Goal: Task Accomplishment & Management: Manage account settings

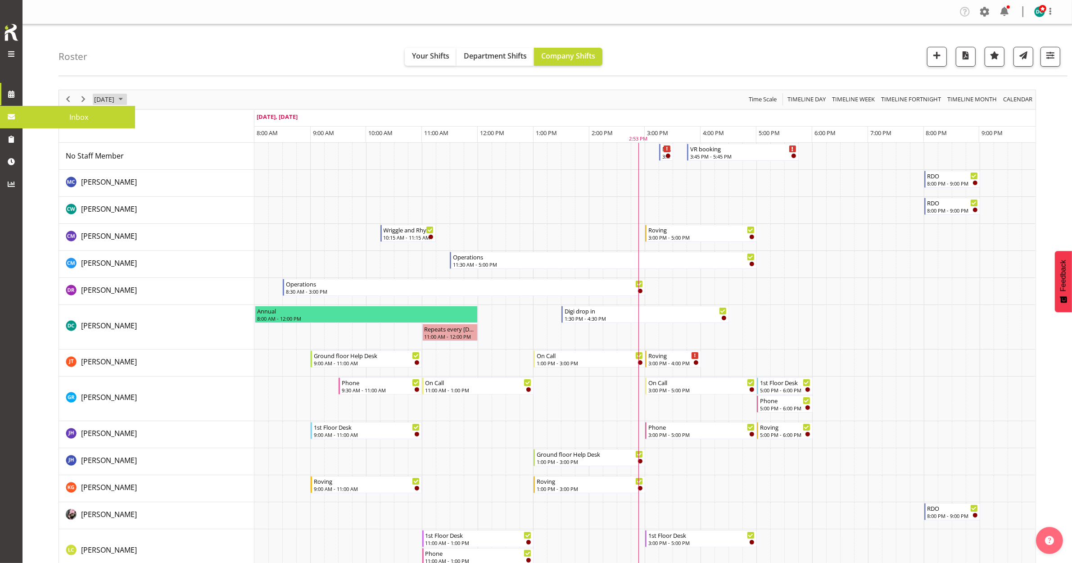
click at [107, 97] on span "September 22, 2025" at bounding box center [104, 99] width 22 height 11
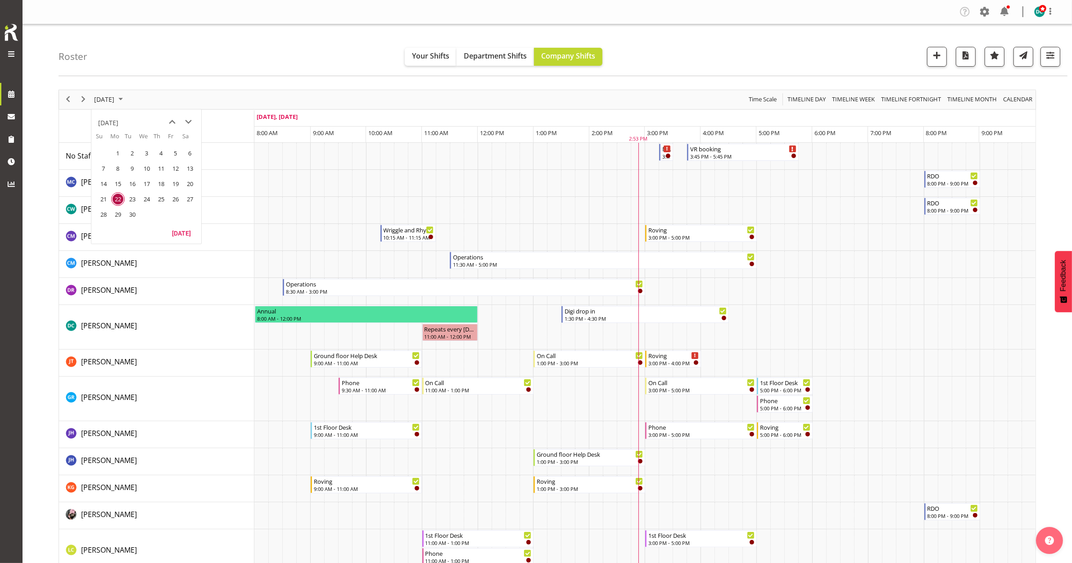
click at [136, 212] on span "30" at bounding box center [133, 215] width 14 height 14
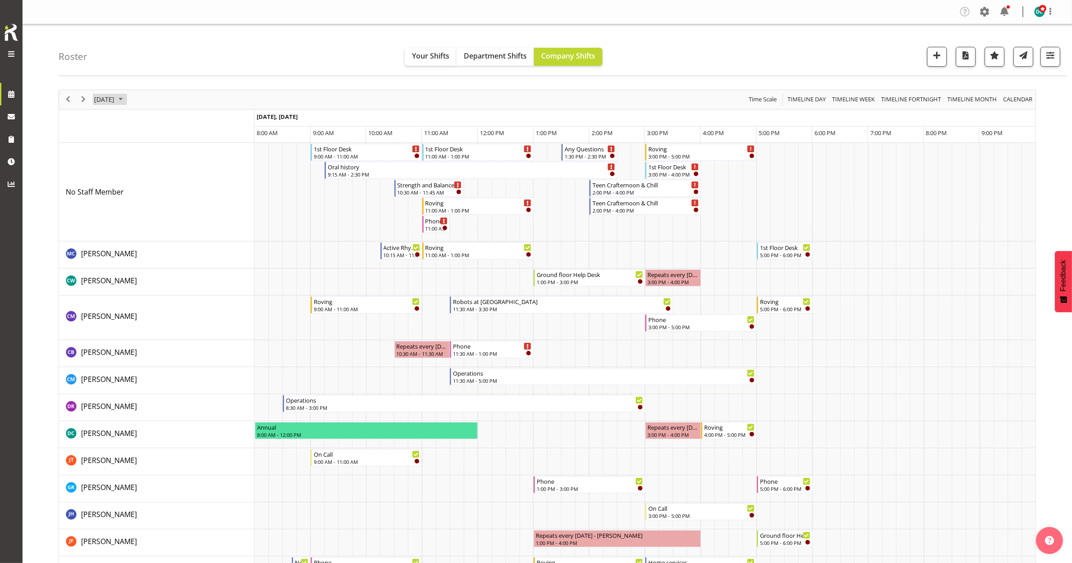
click at [115, 100] on span "September 30, 2025" at bounding box center [104, 99] width 22 height 11
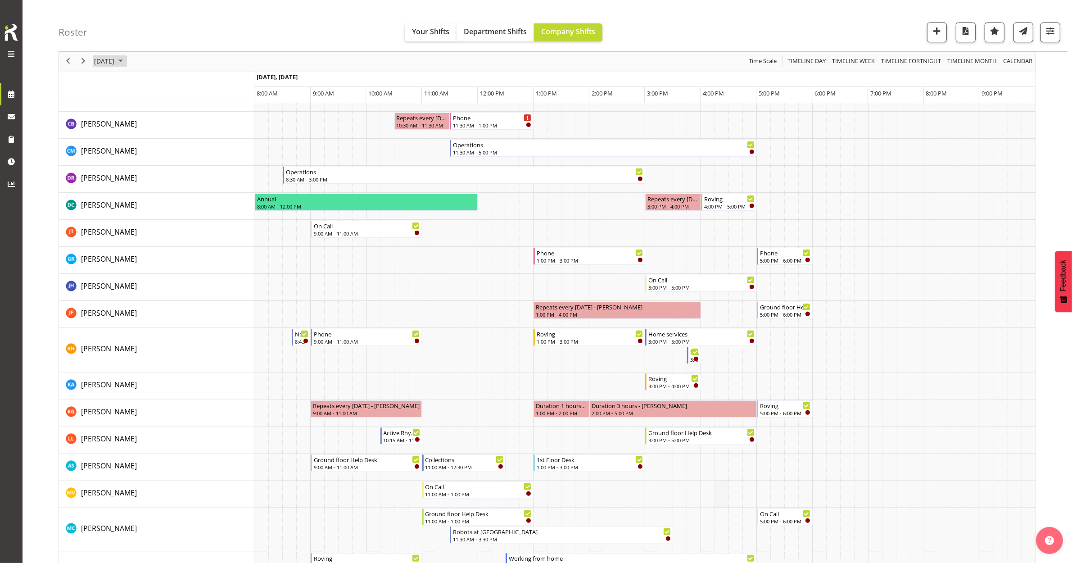
scroll to position [225, 0]
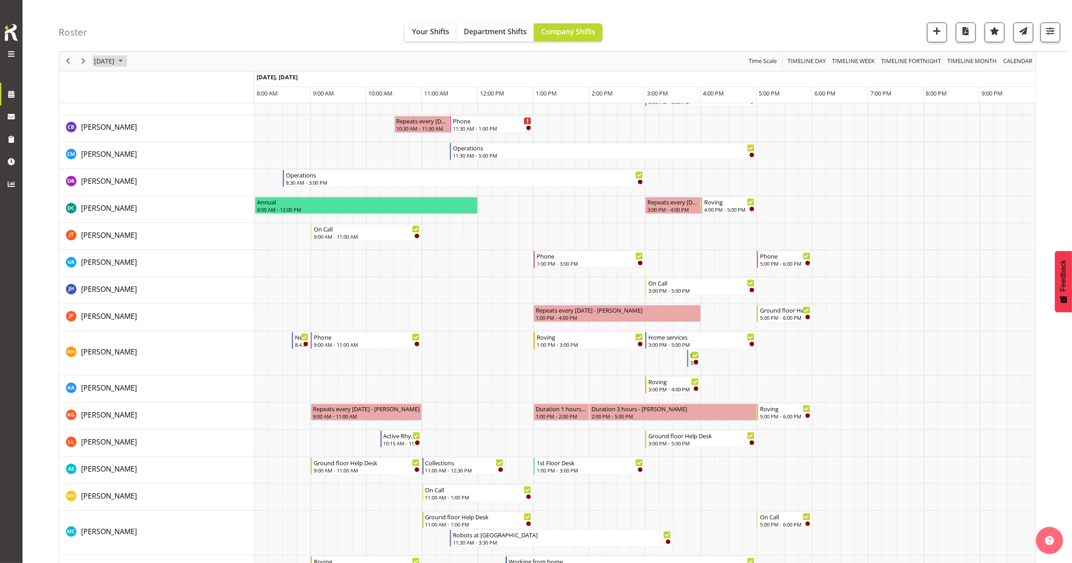
click at [104, 63] on span "September 30, 2025" at bounding box center [104, 61] width 22 height 11
click at [118, 177] on span "29" at bounding box center [118, 176] width 14 height 14
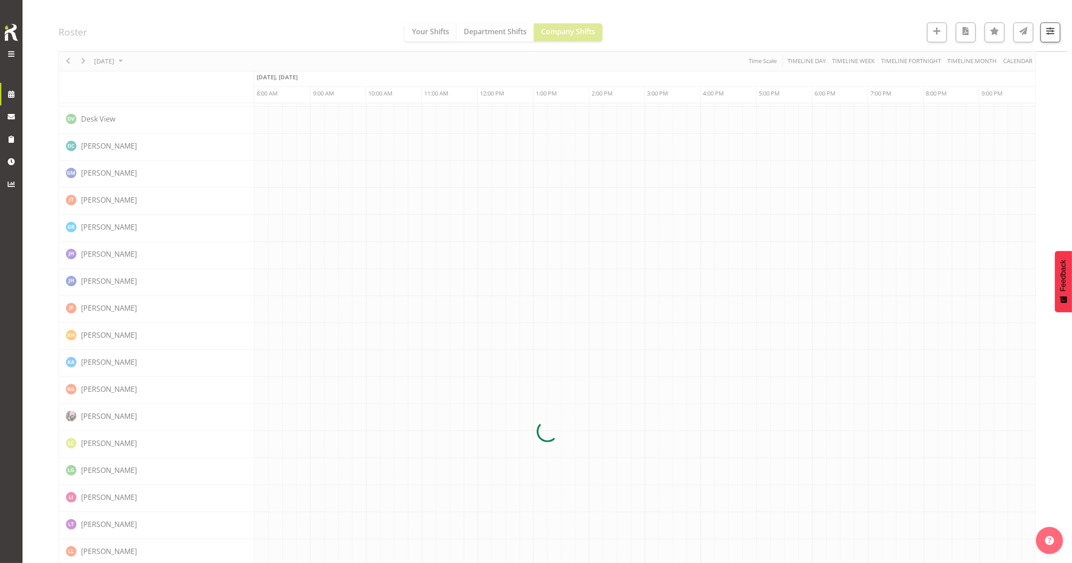
scroll to position [0, 0]
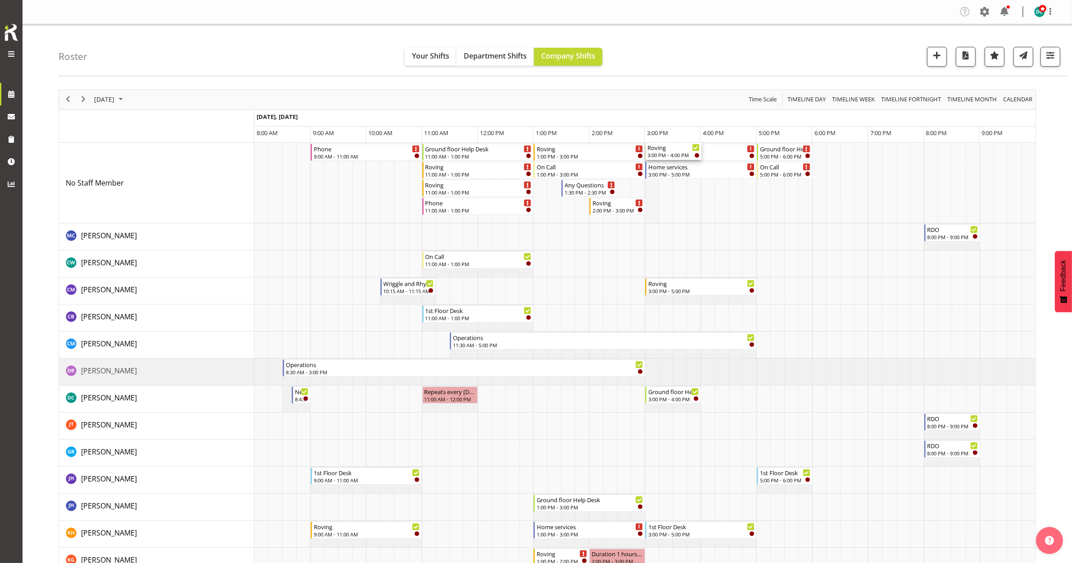
drag, startPoint x: 667, startPoint y: 209, endPoint x: 654, endPoint y: 200, distance: 15.0
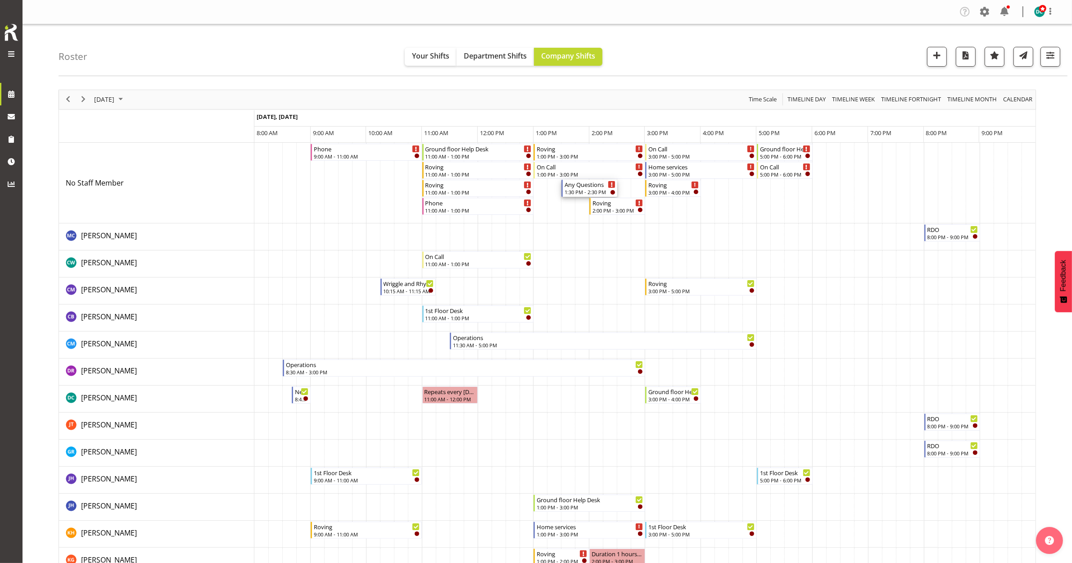
click at [588, 190] on div "1:30 PM - 2:30 PM" at bounding box center [590, 191] width 51 height 7
click at [0, 0] on div at bounding box center [0, 0] width 0 height 0
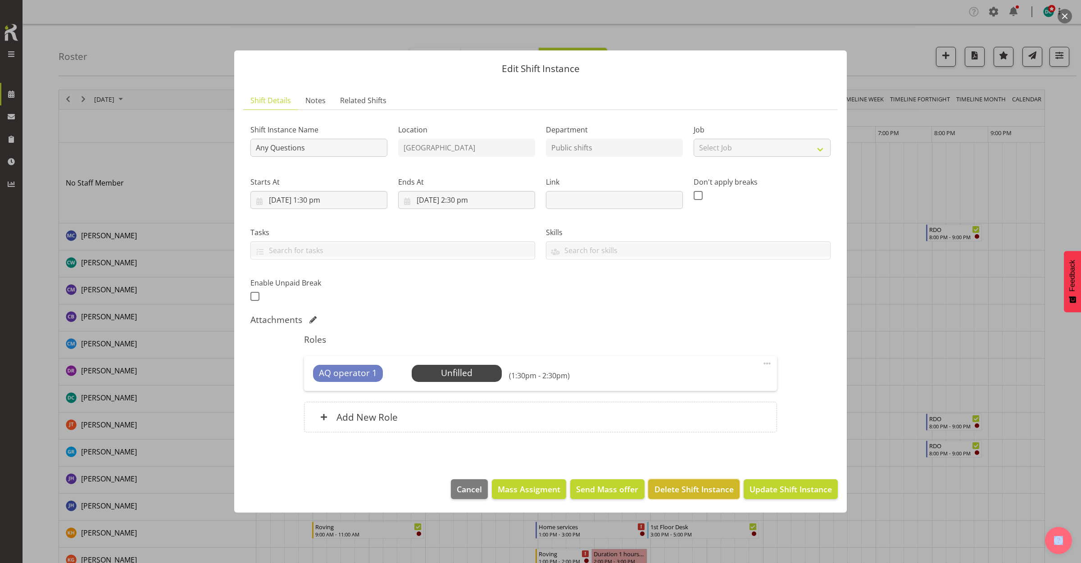
click at [681, 492] on span "Delete Shift Instance" at bounding box center [693, 489] width 79 height 12
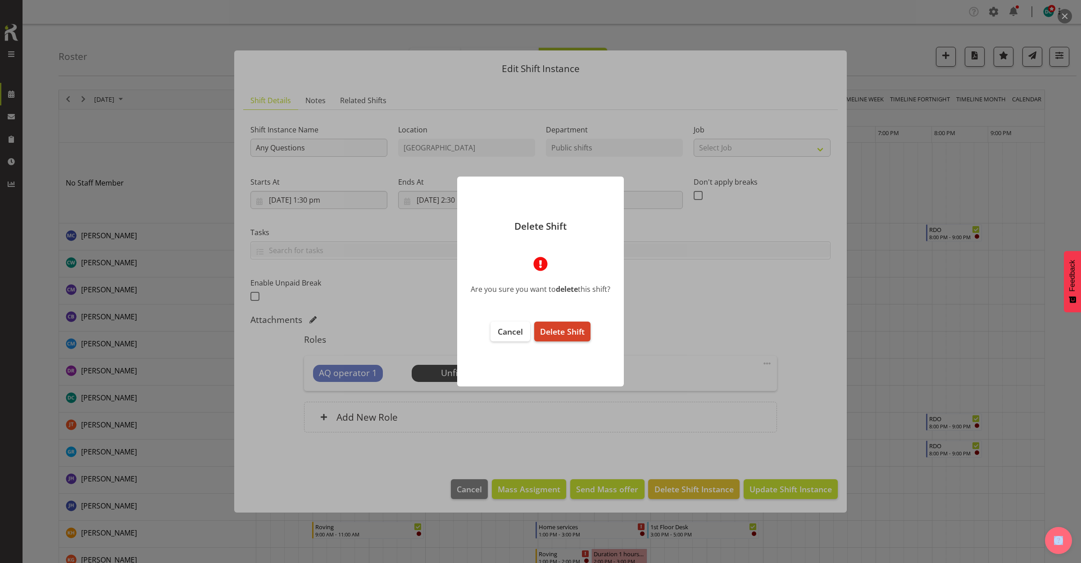
click at [572, 331] on span "Delete Shift" at bounding box center [562, 331] width 45 height 11
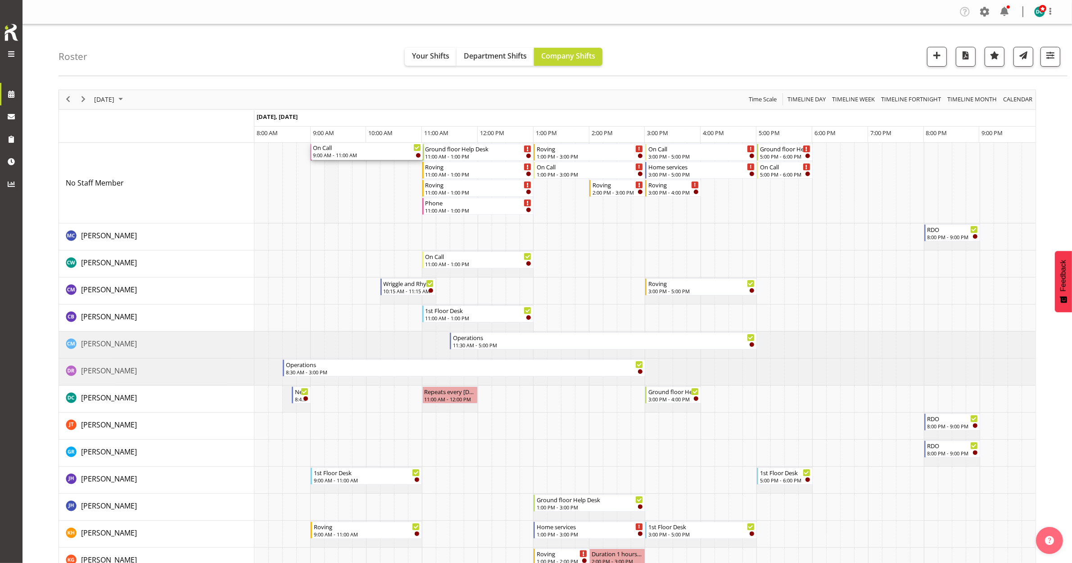
drag, startPoint x: 351, startPoint y: 363, endPoint x: 323, endPoint y: 197, distance: 167.6
drag, startPoint x: 706, startPoint y: 220, endPoint x: 698, endPoint y: 215, distance: 8.9
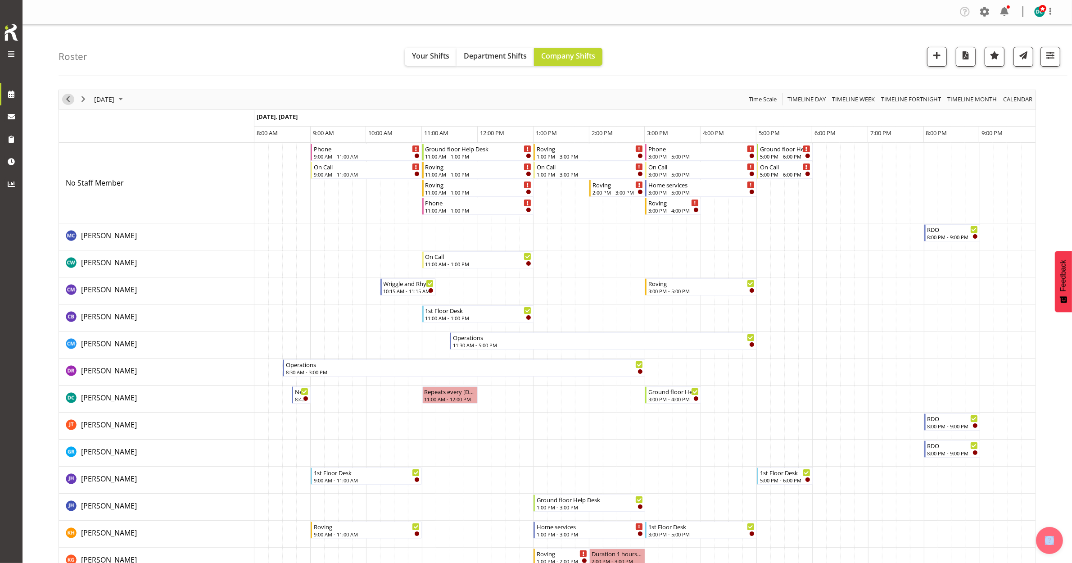
click at [68, 102] on span "Previous" at bounding box center [68, 99] width 11 height 11
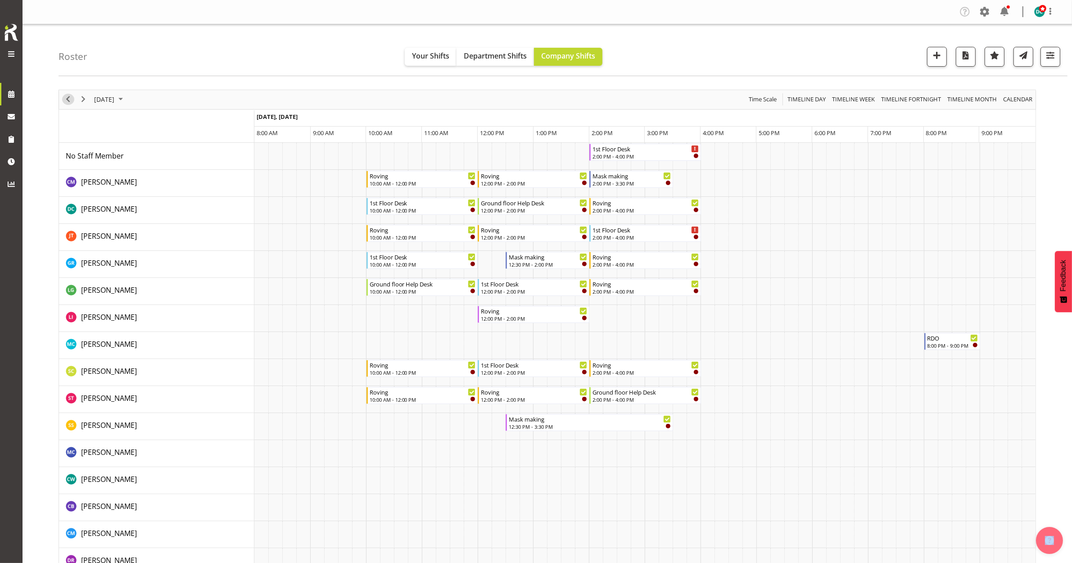
click at [63, 102] on span "Previous" at bounding box center [68, 99] width 11 height 11
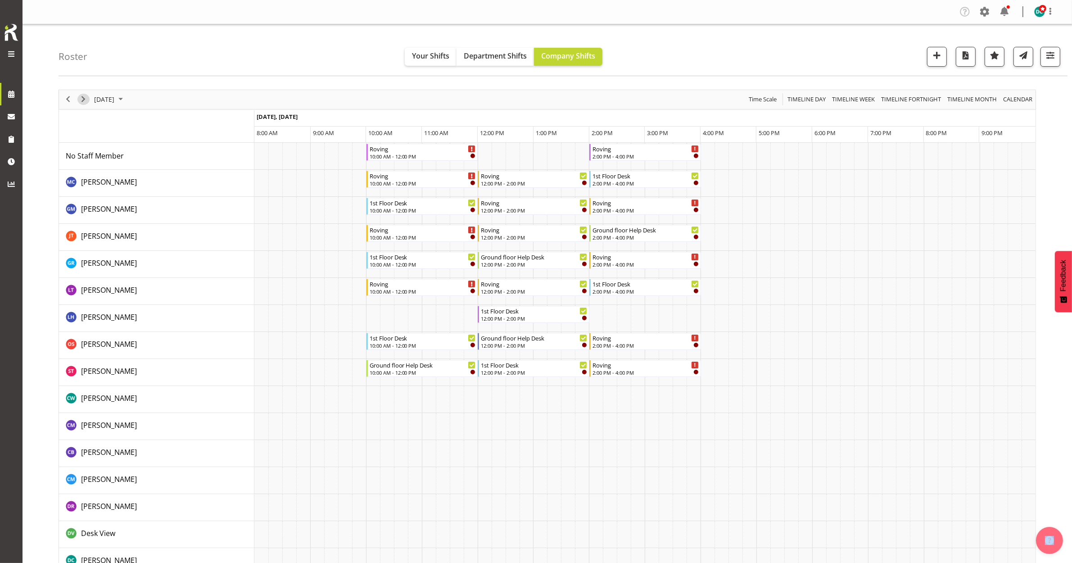
click at [82, 100] on span "Next" at bounding box center [83, 99] width 11 height 11
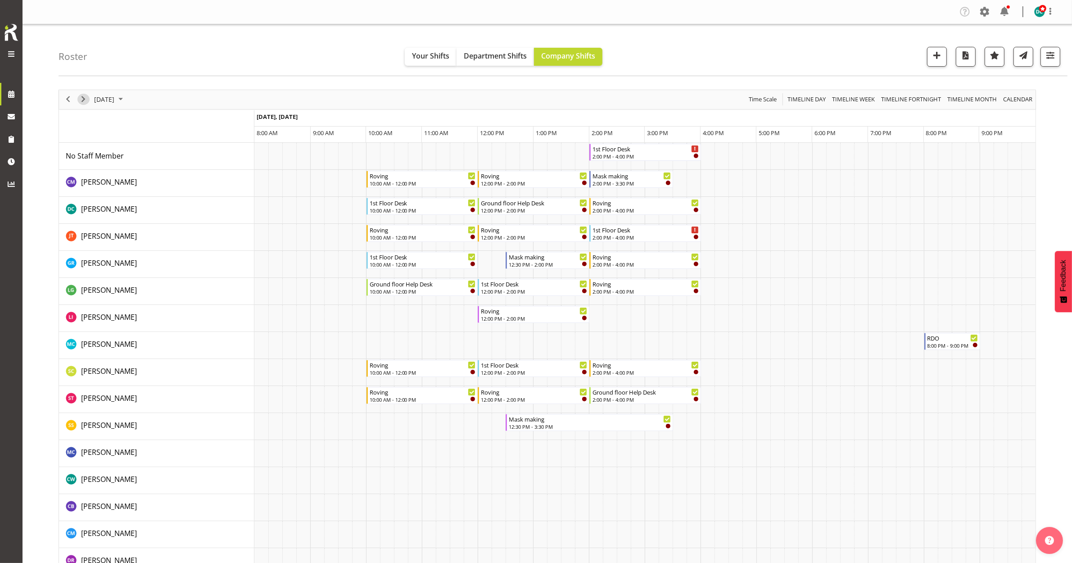
click at [86, 99] on span "Next" at bounding box center [83, 99] width 11 height 11
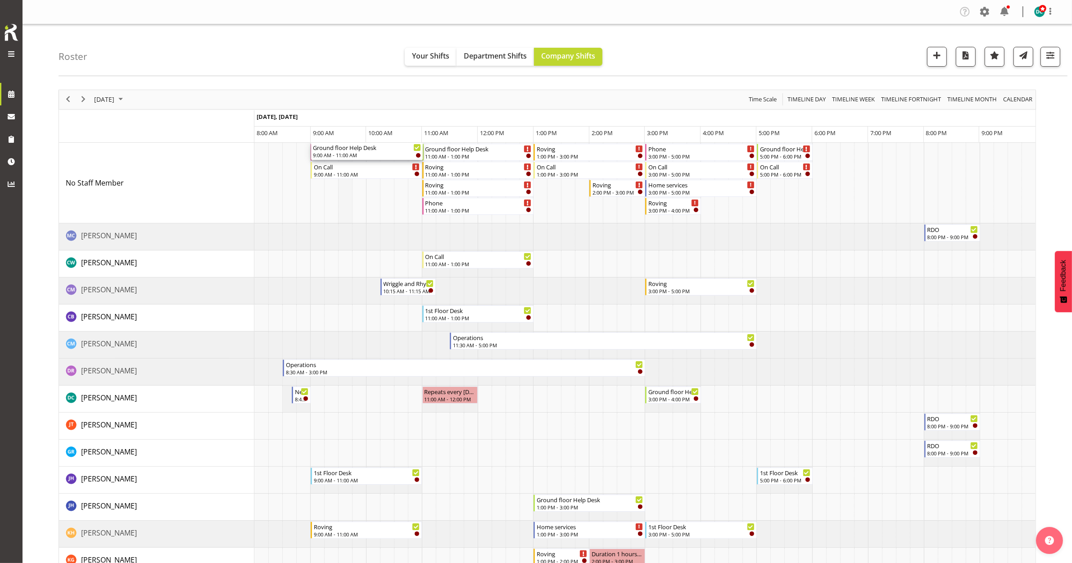
drag, startPoint x: 358, startPoint y: 326, endPoint x: 339, endPoint y: 205, distance: 122.2
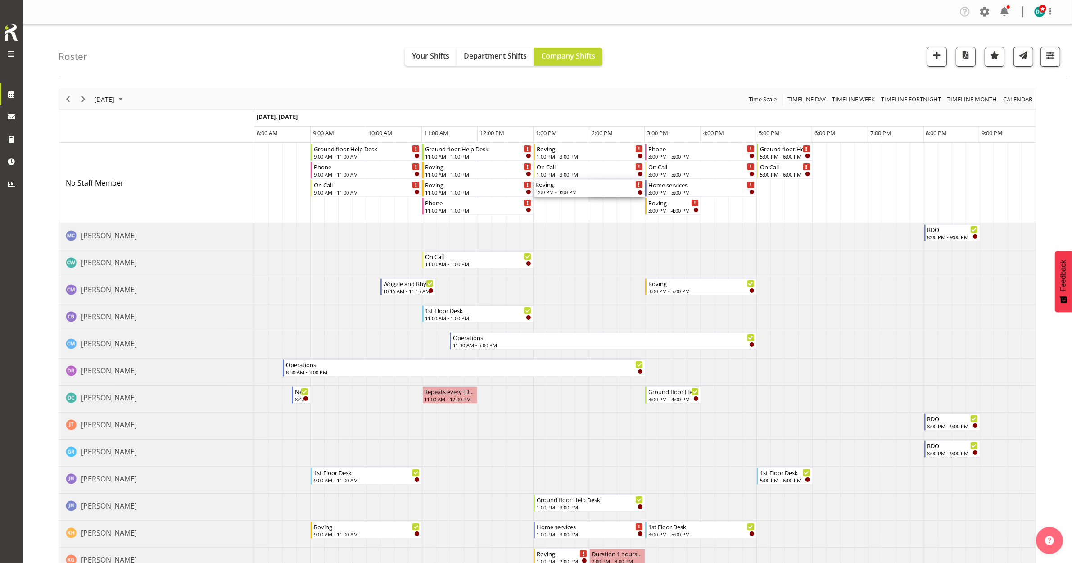
drag, startPoint x: 591, startPoint y: 188, endPoint x: 542, endPoint y: 190, distance: 49.1
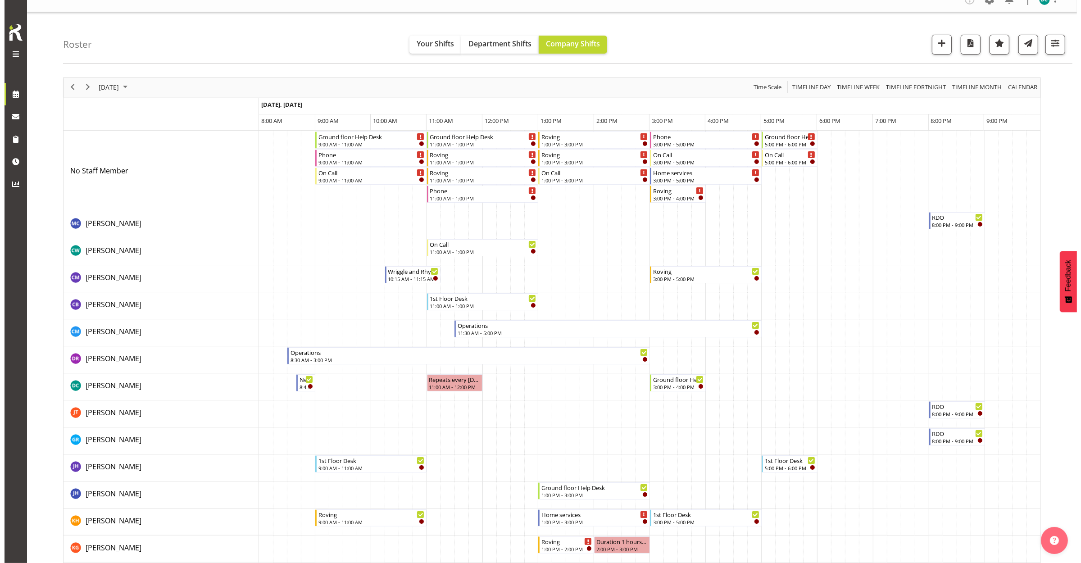
scroll to position [281, 0]
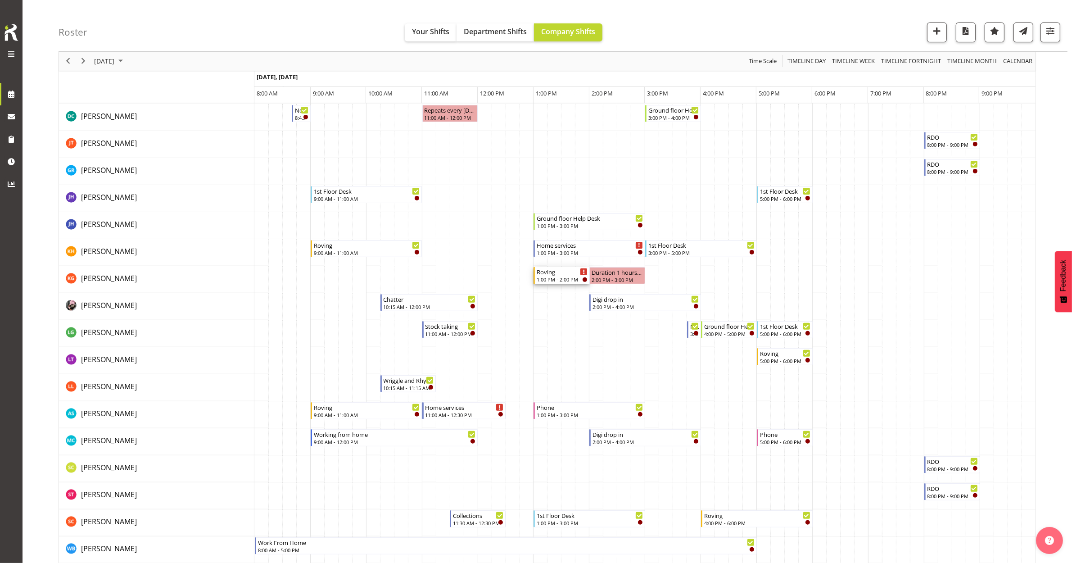
click at [557, 277] on div "1:00 PM - 2:00 PM" at bounding box center [562, 279] width 51 height 7
click at [557, 277] on div at bounding box center [548, 402] width 978 height 1188
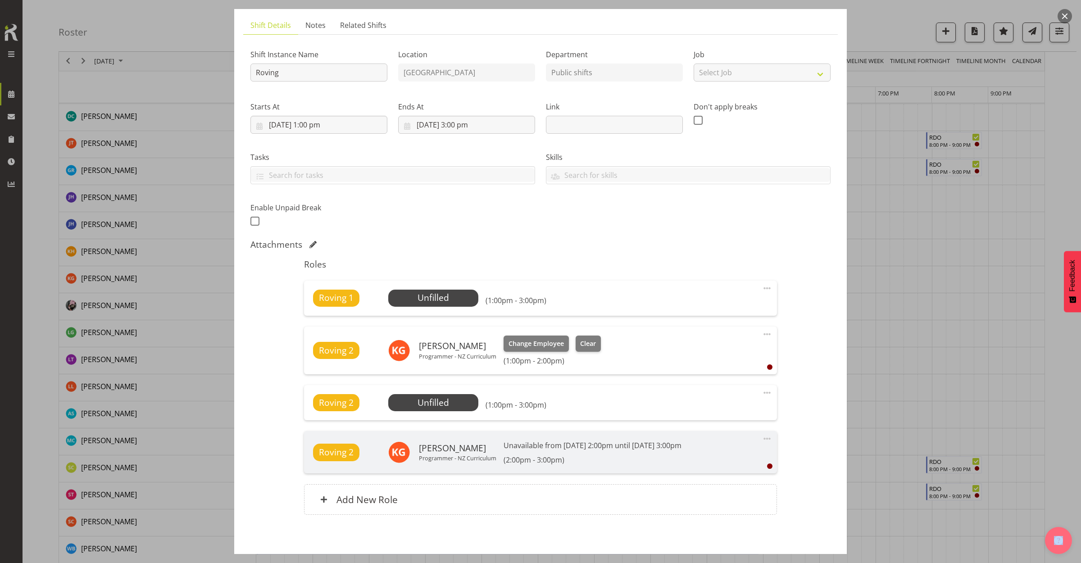
scroll to position [98, 0]
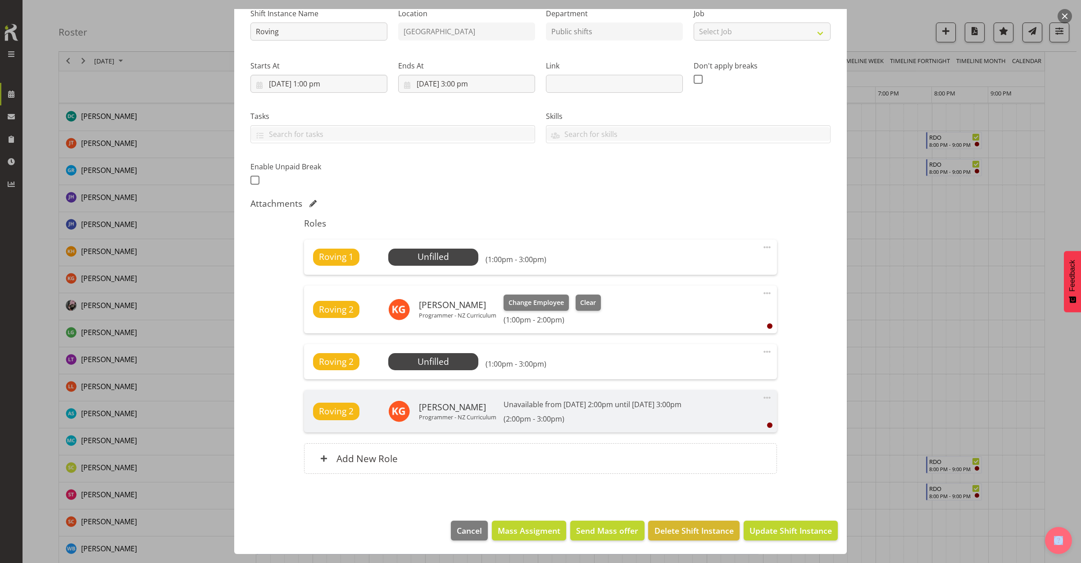
click at [762, 290] on span at bounding box center [767, 293] width 11 height 11
click at [697, 346] on link "Delete" at bounding box center [729, 345] width 86 height 16
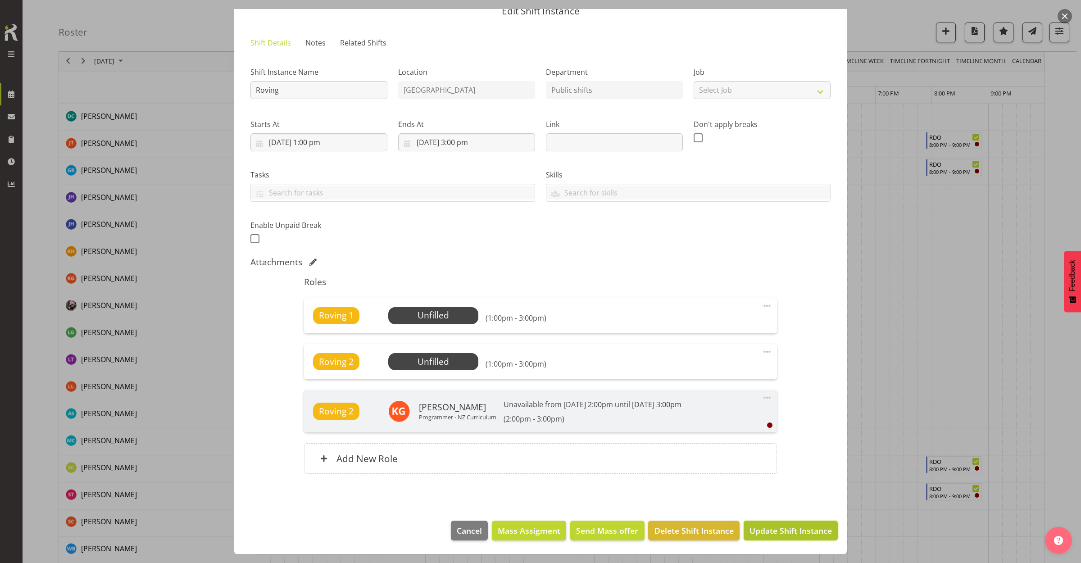
click at [777, 522] on button "Update Shift Instance" at bounding box center [791, 531] width 94 height 20
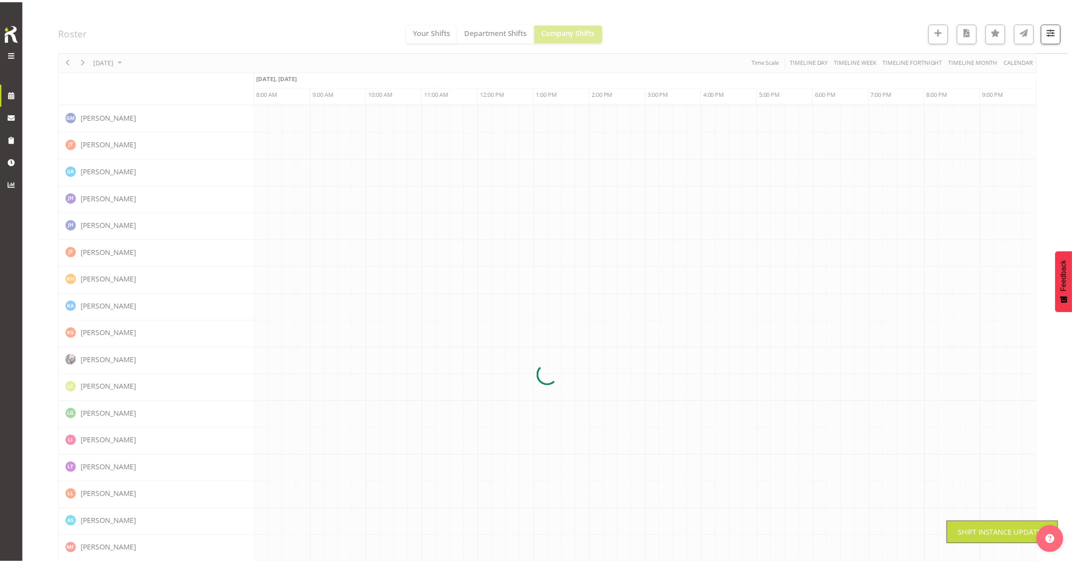
scroll to position [0, 0]
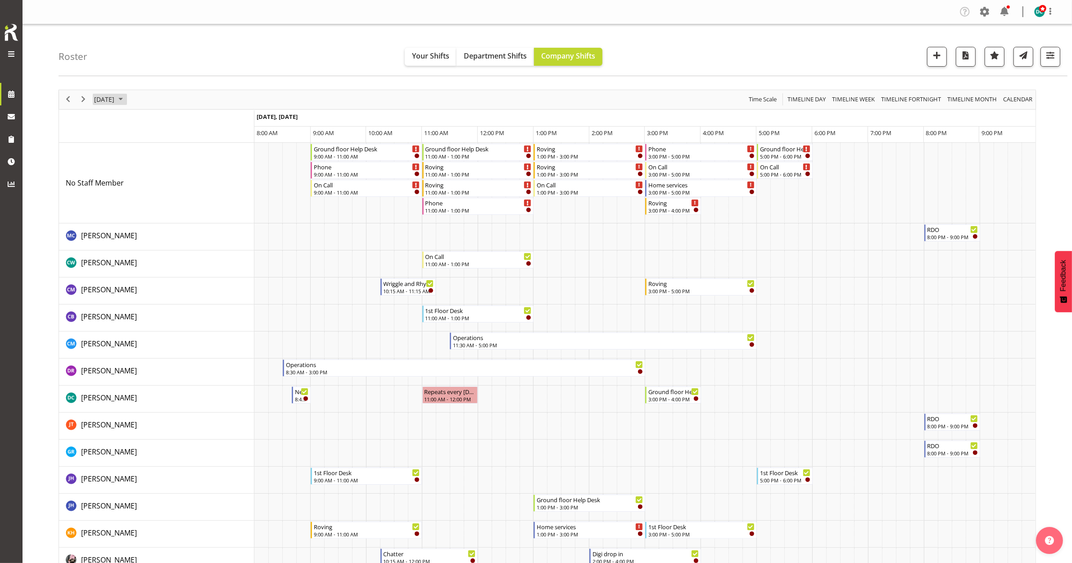
click at [107, 98] on span "September 29, 2025" at bounding box center [104, 99] width 22 height 11
click at [142, 203] on span "24" at bounding box center [147, 199] width 14 height 14
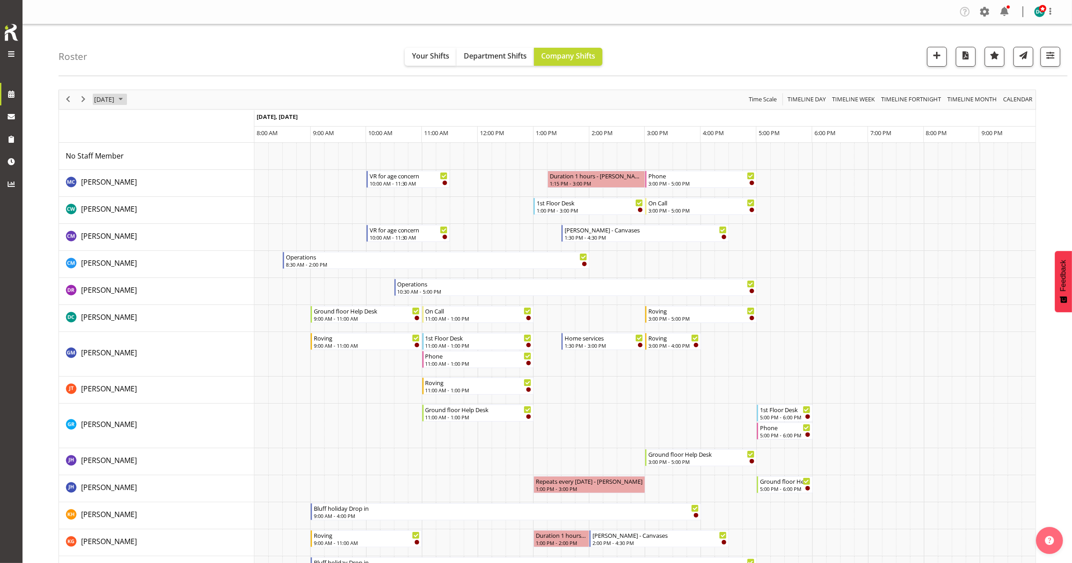
click at [113, 100] on span "September 24, 2025" at bounding box center [104, 99] width 22 height 11
click at [115, 201] on span "22" at bounding box center [118, 199] width 14 height 14
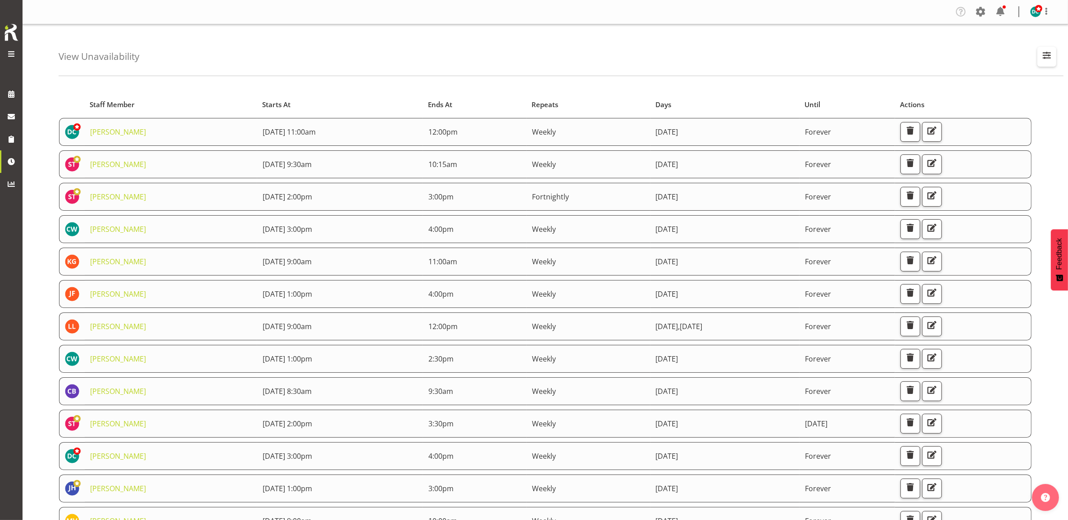
click at [1043, 55] on span "button" at bounding box center [1047, 56] width 12 height 12
click at [943, 102] on input "text" at bounding box center [988, 98] width 121 height 18
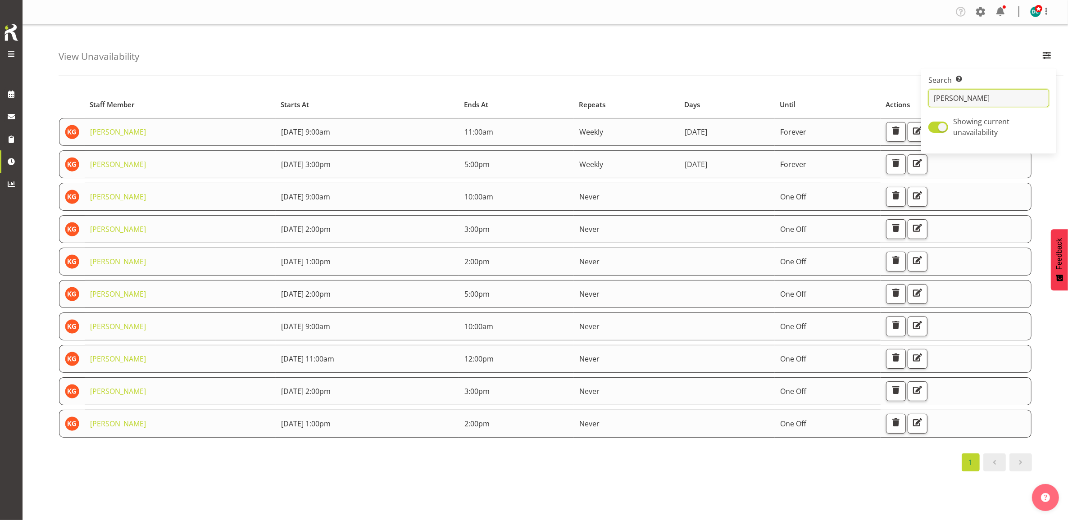
type input "katie"
click at [757, 44] on div "View Unavailability Search Search for a particular employee katie Showing curre…" at bounding box center [561, 50] width 1005 height 52
click at [923, 228] on span "button" at bounding box center [918, 228] width 12 height 12
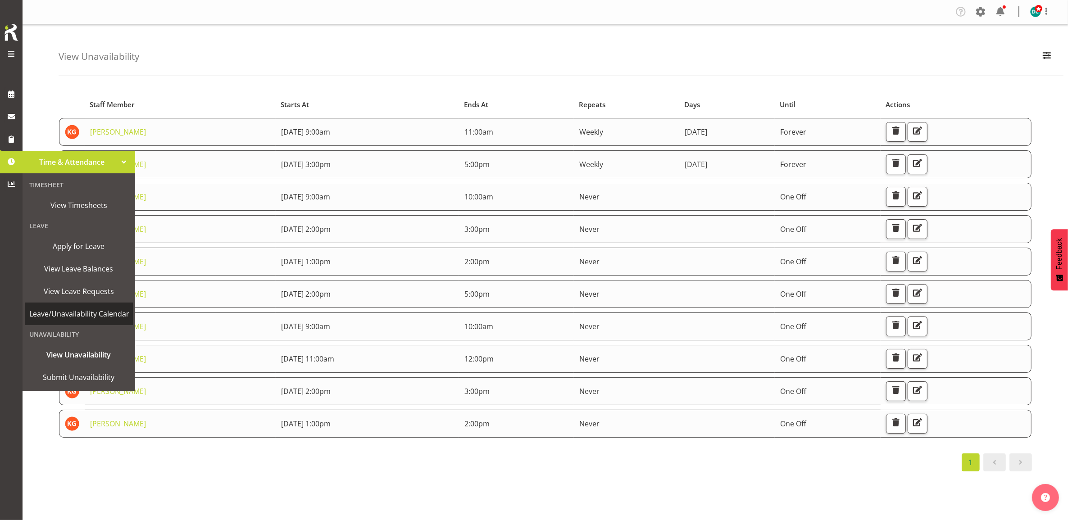
click at [88, 318] on span "Leave/Unavailability Calendar" at bounding box center [79, 314] width 100 height 14
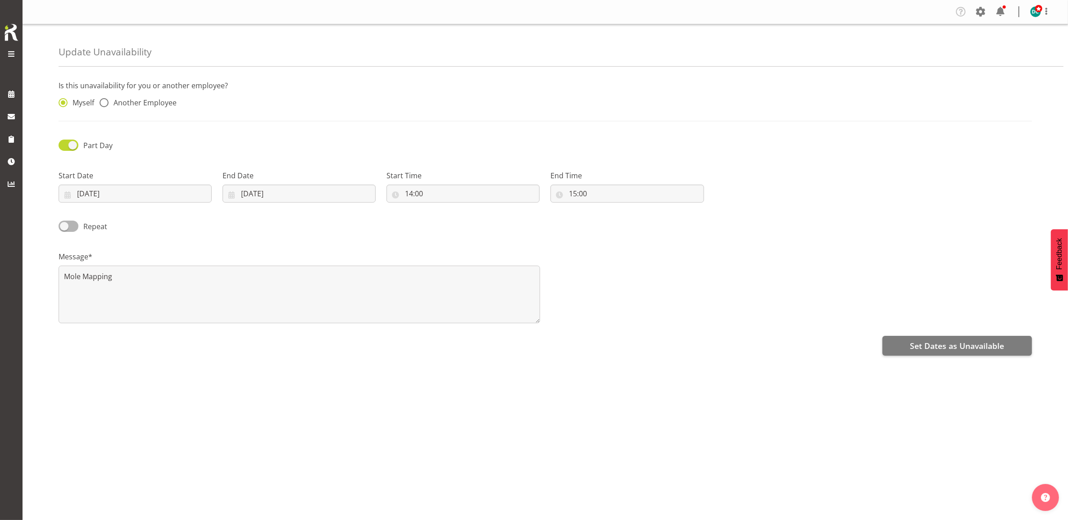
radio input "false"
radio input "true"
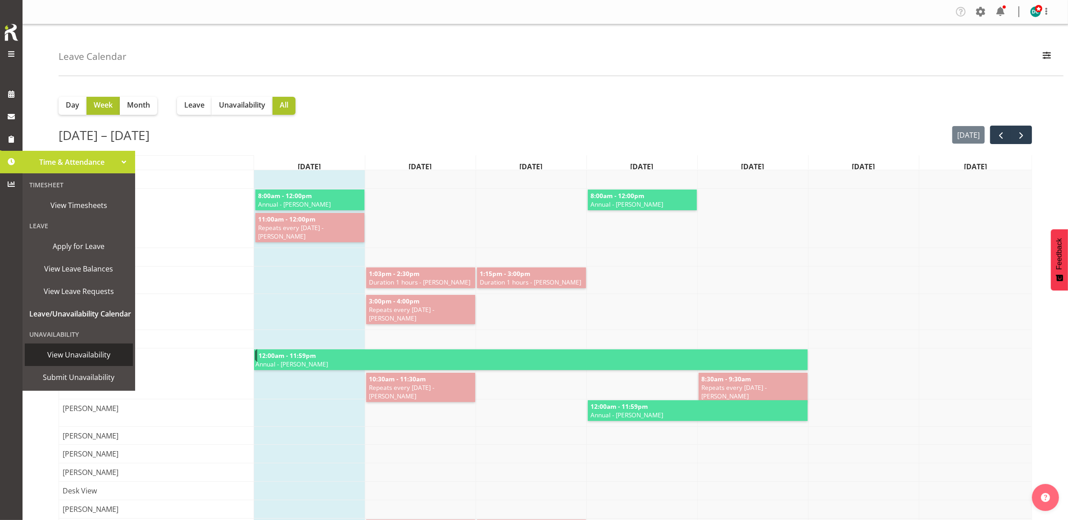
click at [73, 354] on span "View Unavailability" at bounding box center [78, 355] width 99 height 14
